Goal: Task Accomplishment & Management: Complete application form

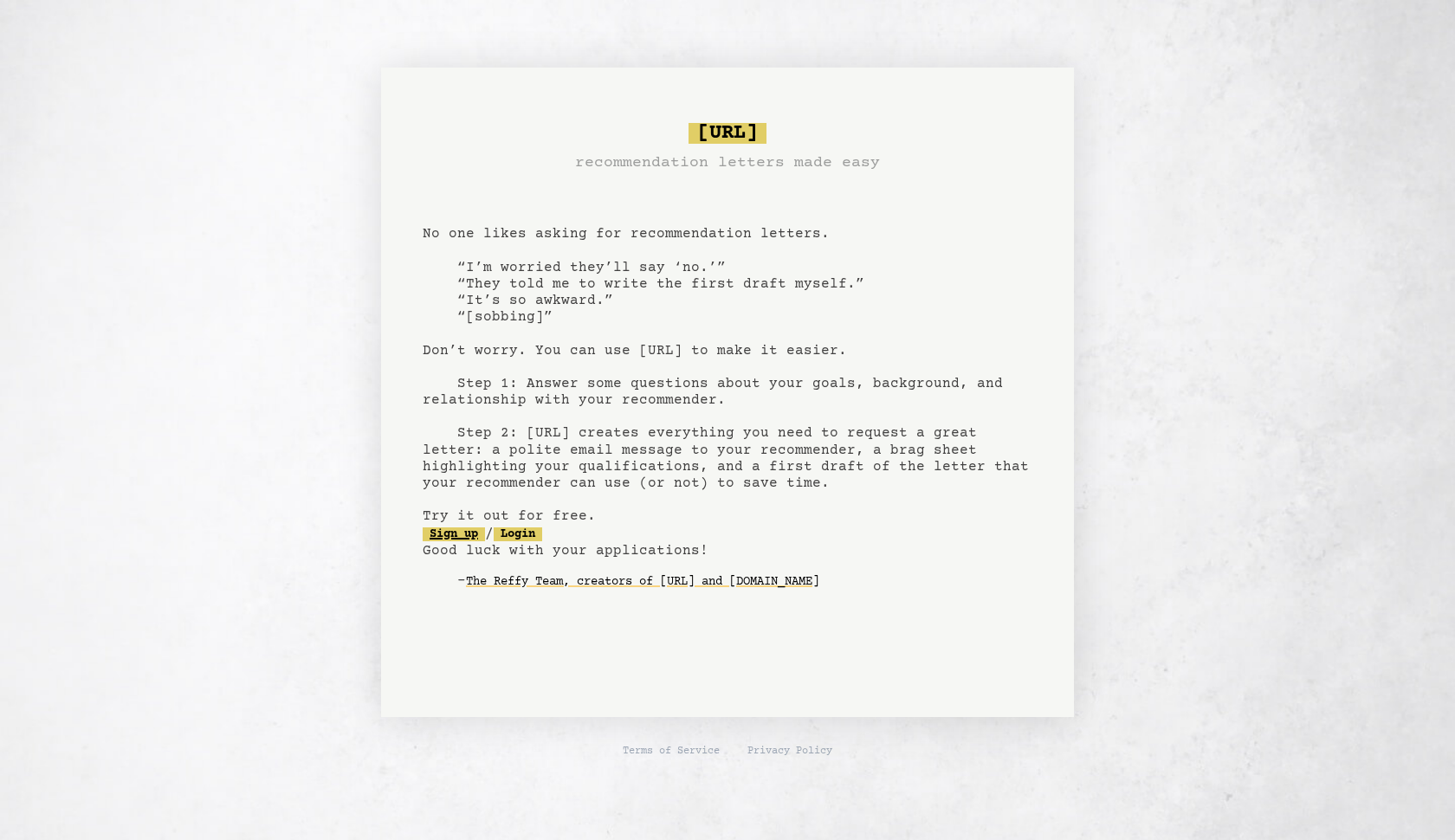
click at [462, 535] on link "Sign up" at bounding box center [454, 533] width 62 height 14
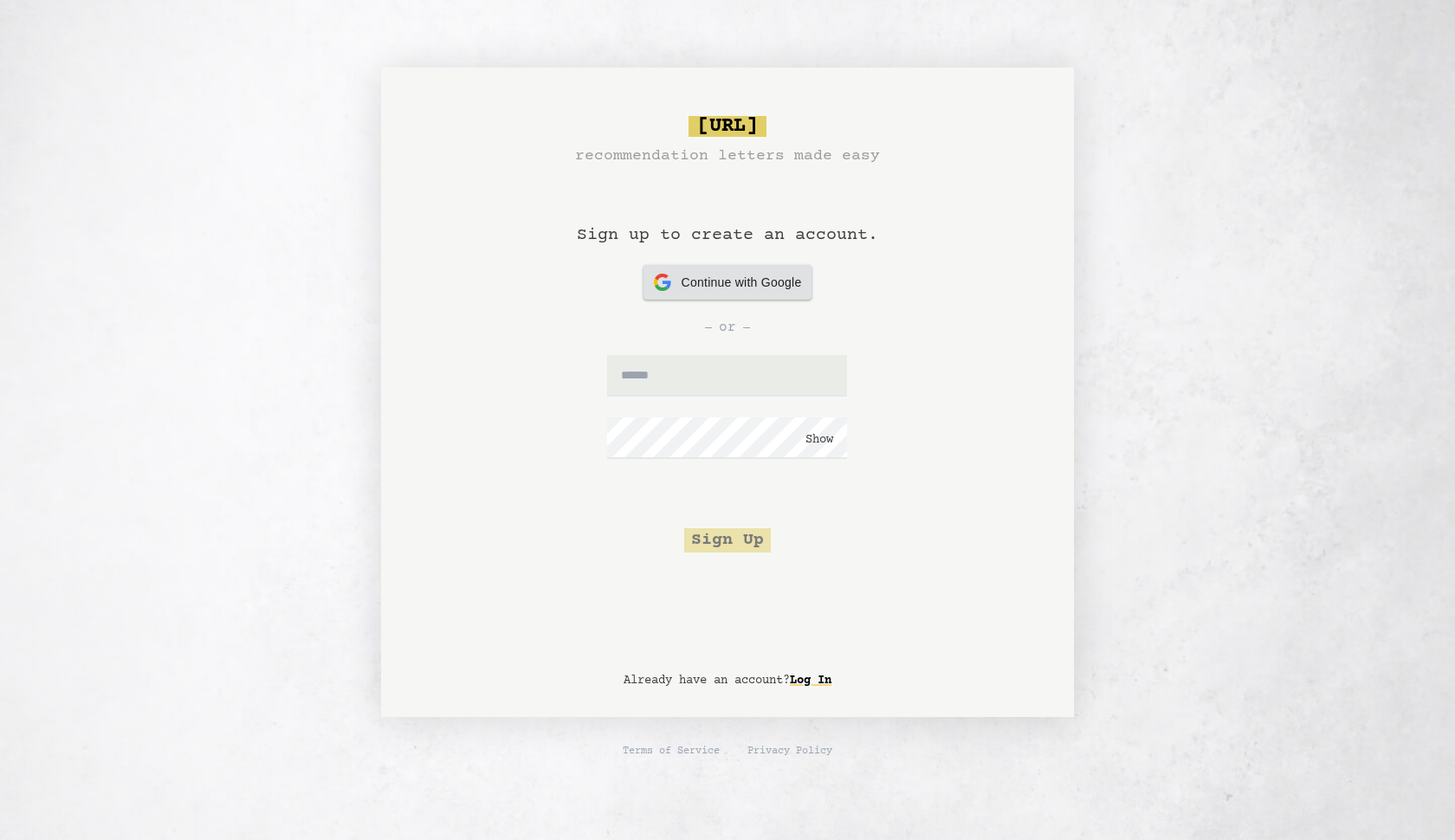
click at [682, 271] on div "Continue with Google Continue with Google" at bounding box center [728, 282] width 148 height 35
click at [666, 389] on input "text" at bounding box center [727, 375] width 240 height 41
click at [665, 284] on icon at bounding box center [666, 284] width 8 height 8
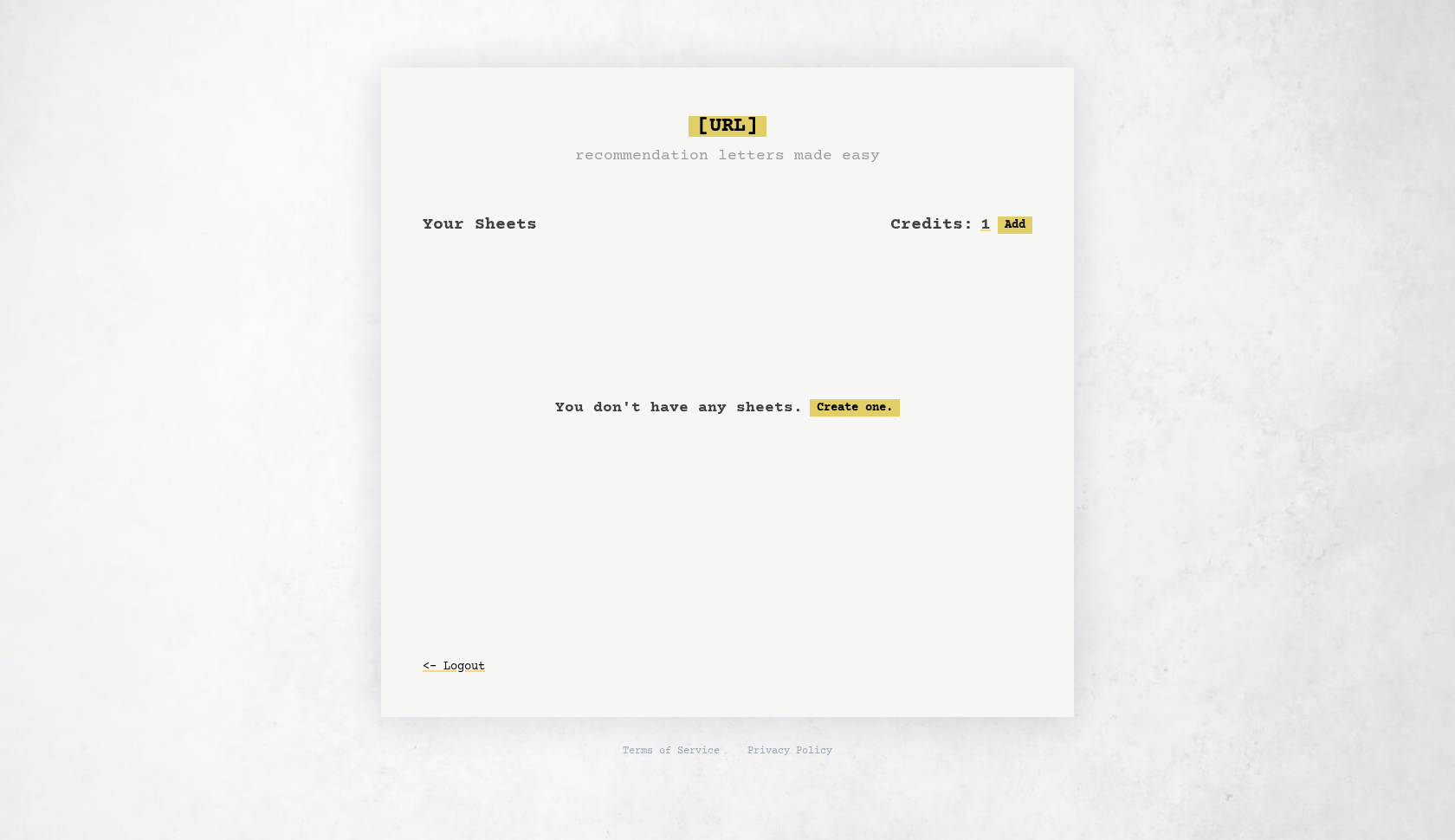
click at [503, 236] on h2 "Your Sheets" at bounding box center [479, 225] width 114 height 24
click at [848, 409] on link "Create one." at bounding box center [855, 407] width 90 height 17
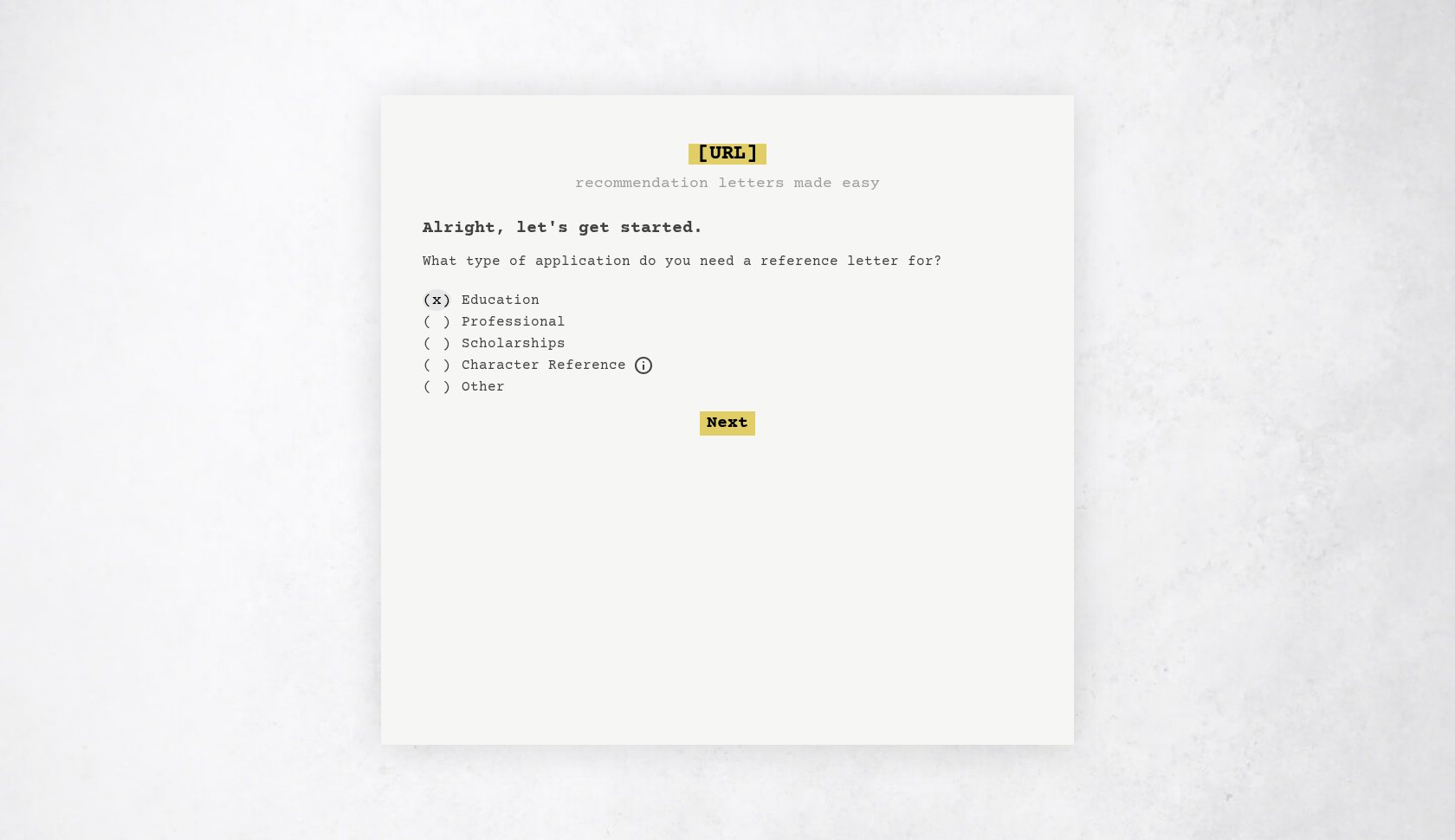
click at [440, 308] on div "( x )" at bounding box center [437, 299] width 28 height 22
click at [483, 297] on label "Education" at bounding box center [500, 300] width 78 height 21
click at [438, 301] on div "( x )" at bounding box center [437, 299] width 28 height 22
click at [714, 419] on button "Next" at bounding box center [727, 423] width 56 height 24
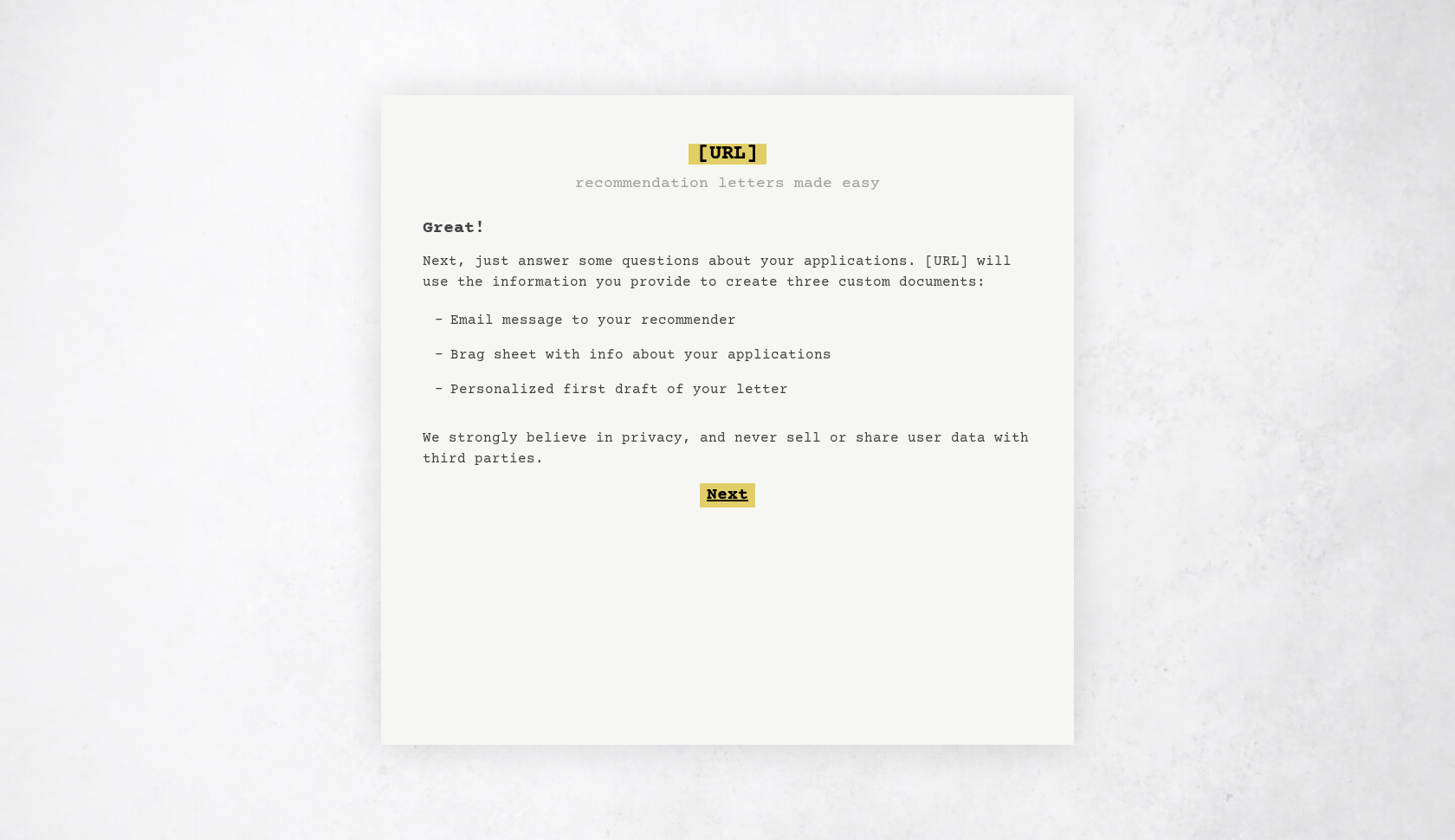
click at [722, 488] on button "Next" at bounding box center [727, 495] width 56 height 24
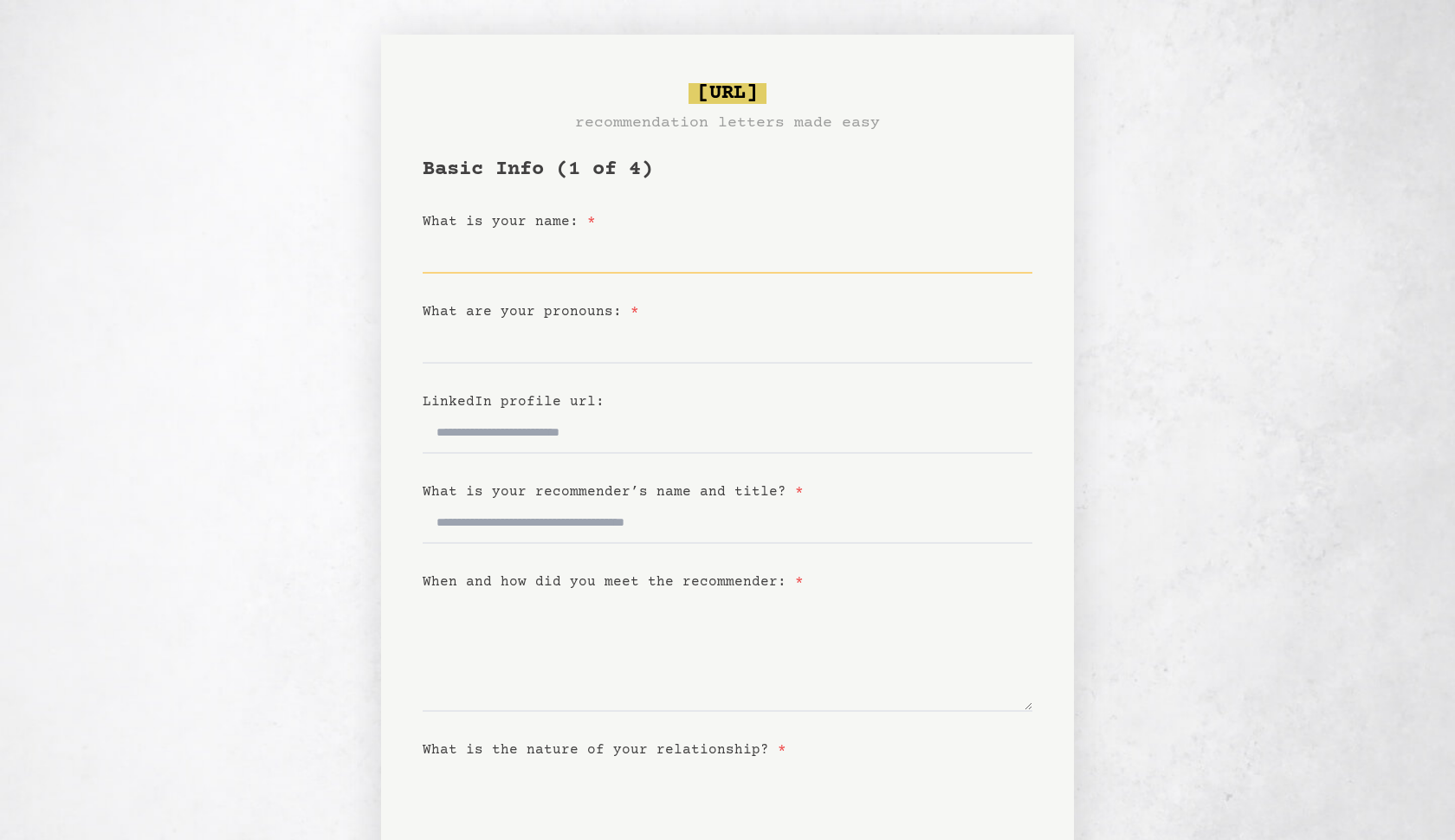
click at [526, 271] on input "What is your name: *" at bounding box center [728, 253] width 610 height 41
type input "**********"
type input "******"
